Goal: Task Accomplishment & Management: Manage account settings

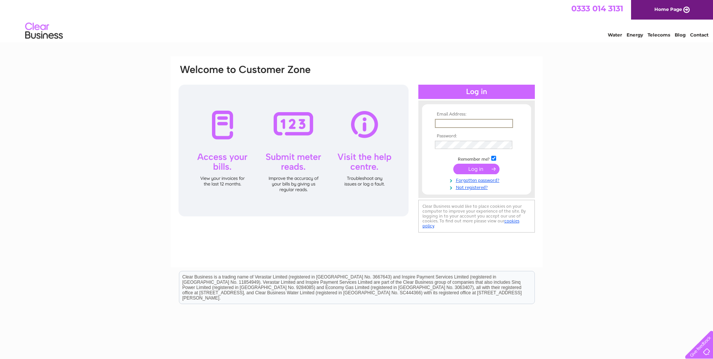
drag, startPoint x: 450, startPoint y: 120, endPoint x: 434, endPoint y: 124, distance: 16.3
click at [446, 122] on input "text" at bounding box center [474, 123] width 78 height 9
type input "george@abercornbuilders.com"
click at [479, 165] on input "submit" at bounding box center [476, 169] width 46 height 11
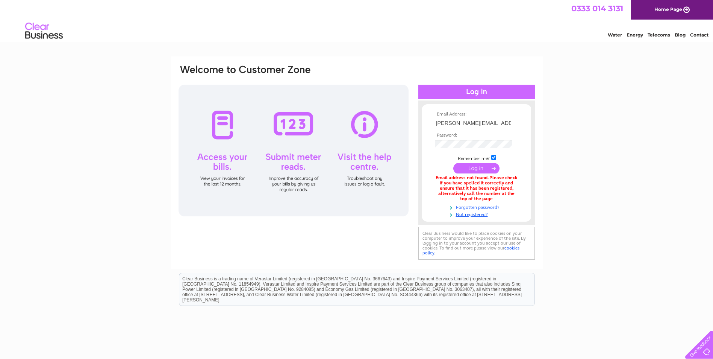
click at [466, 205] on link "Forgotten password?" at bounding box center [477, 206] width 85 height 7
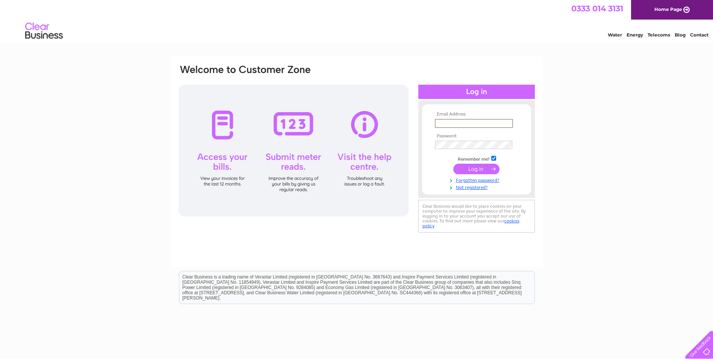
click at [458, 121] on input "text" at bounding box center [474, 123] width 78 height 9
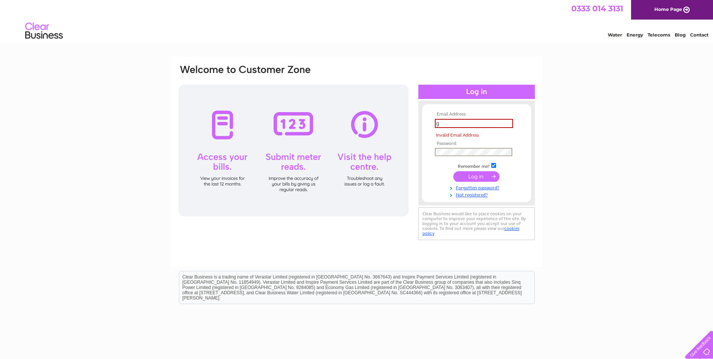
click at [441, 147] on td at bounding box center [476, 152] width 87 height 12
click at [445, 124] on input "g" at bounding box center [474, 123] width 78 height 9
type input "[PERSON_NAME][EMAIL_ADDRESS][DOMAIN_NAME]"
